Goal: Task Accomplishment & Management: Understand process/instructions

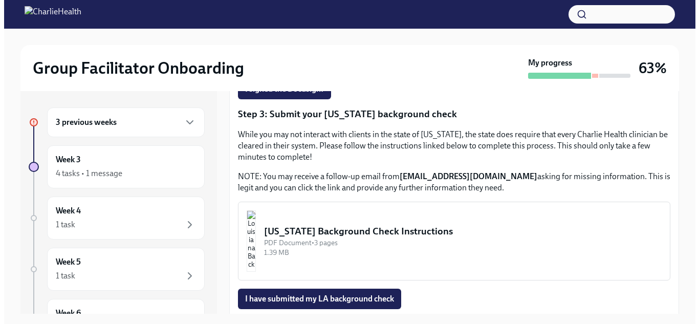
scroll to position [357, 0]
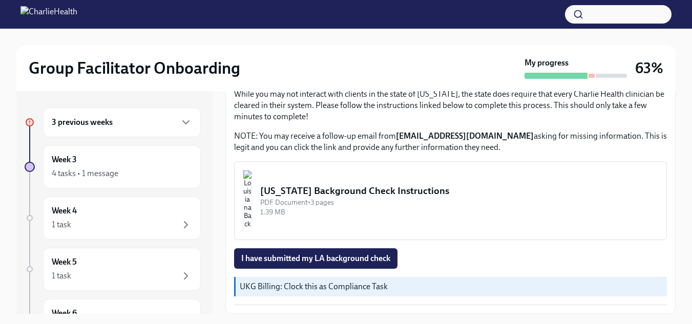
click at [417, 202] on div "PDF Document • 3 pages" at bounding box center [459, 203] width 398 height 10
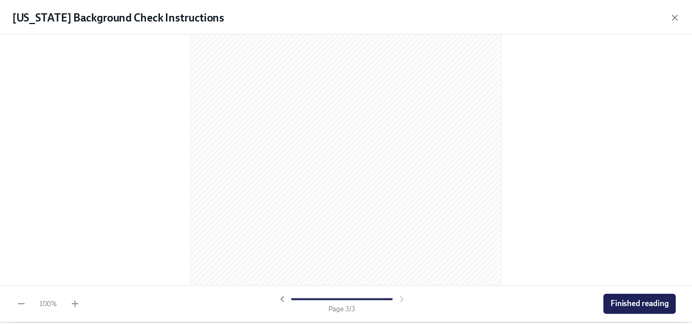
scroll to position [999, 0]
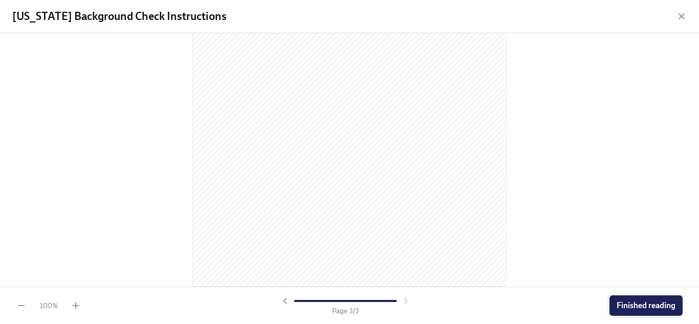
click at [666, 306] on span "Finished reading" at bounding box center [646, 305] width 59 height 10
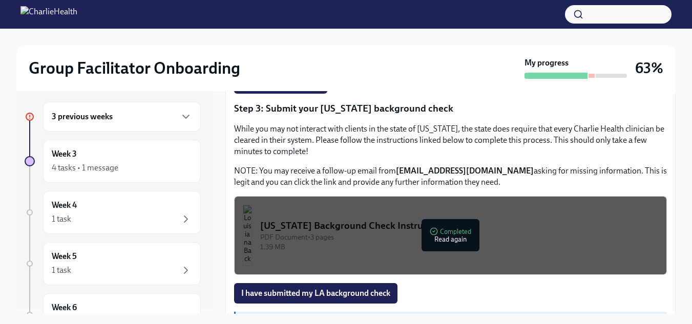
scroll to position [0, 0]
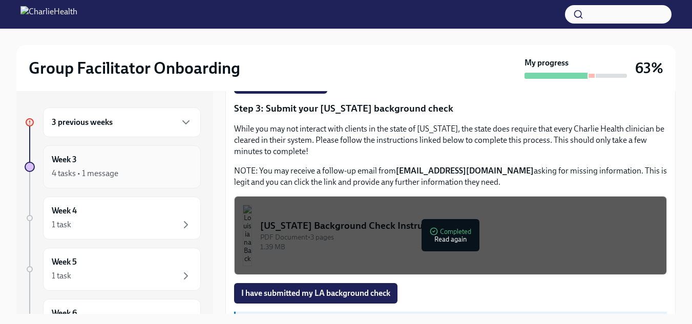
click at [167, 160] on div "Week 3 4 tasks • 1 message" at bounding box center [122, 167] width 140 height 26
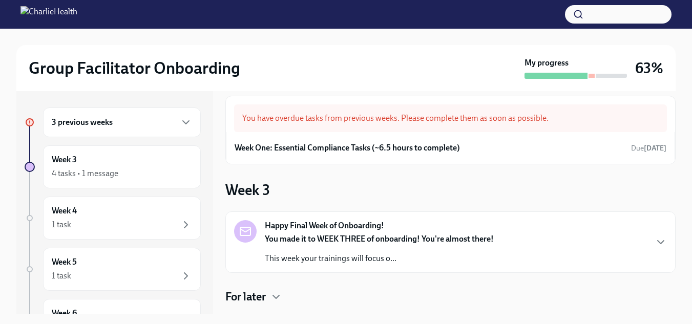
scroll to position [5, 0]
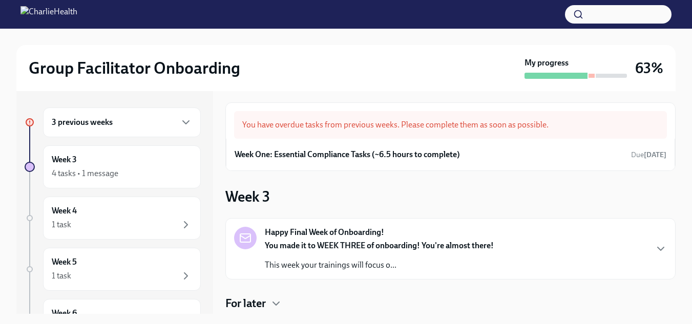
click at [563, 123] on div "You have overdue tasks from previous weeks. Please complete them as soon as pos…" at bounding box center [450, 125] width 433 height 28
click at [378, 153] on h6 "Week One: Essential Compliance Tasks (~6.5 hours to complete)" at bounding box center [346, 154] width 225 height 11
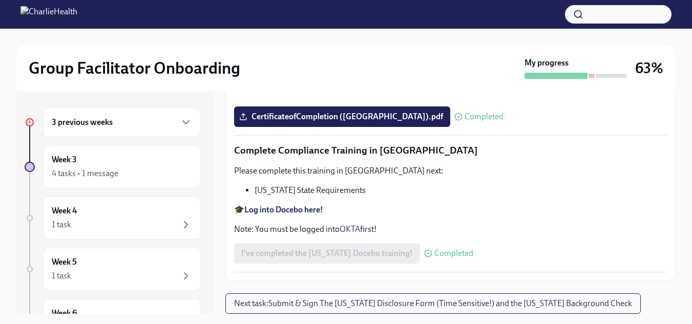
scroll to position [2331, 0]
click at [592, 307] on span "Next task : Submit & Sign The [US_STATE] Disclosure Form (Time Sensitive!) and …" at bounding box center [433, 303] width 398 height 10
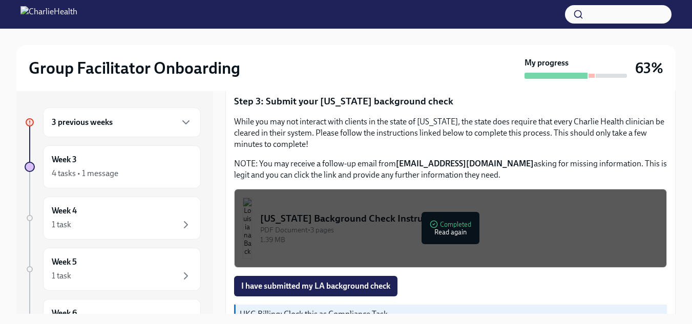
scroll to position [357, 0]
